Goal: Answer question/provide support: Answer question/provide support

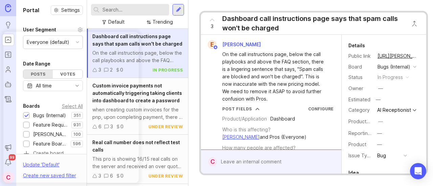
click at [125, 10] on input "text" at bounding box center [134, 9] width 64 height 7
click at [126, 9] on input "text" at bounding box center [134, 9] width 64 height 7
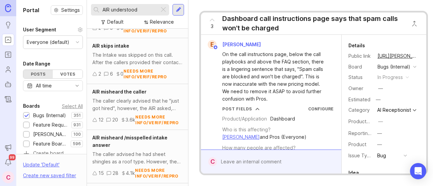
scroll to position [135, 0]
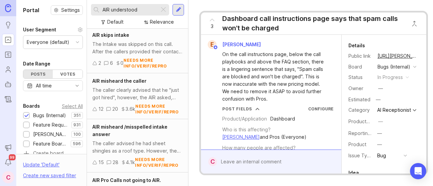
type input "AIR understood"
click at [134, 93] on div "The caller clearly advised that he "just got hired", however, the AIR asked, "C…" at bounding box center [137, 94] width 90 height 15
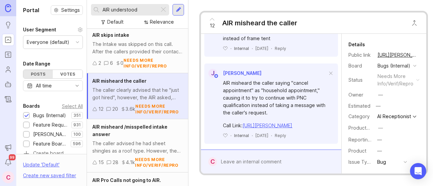
scroll to position [406, 0]
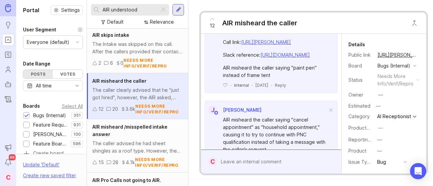
click at [419, 54] on button "copy icon" at bounding box center [423, 54] width 9 height 9
